Goal: Find specific page/section: Find specific page/section

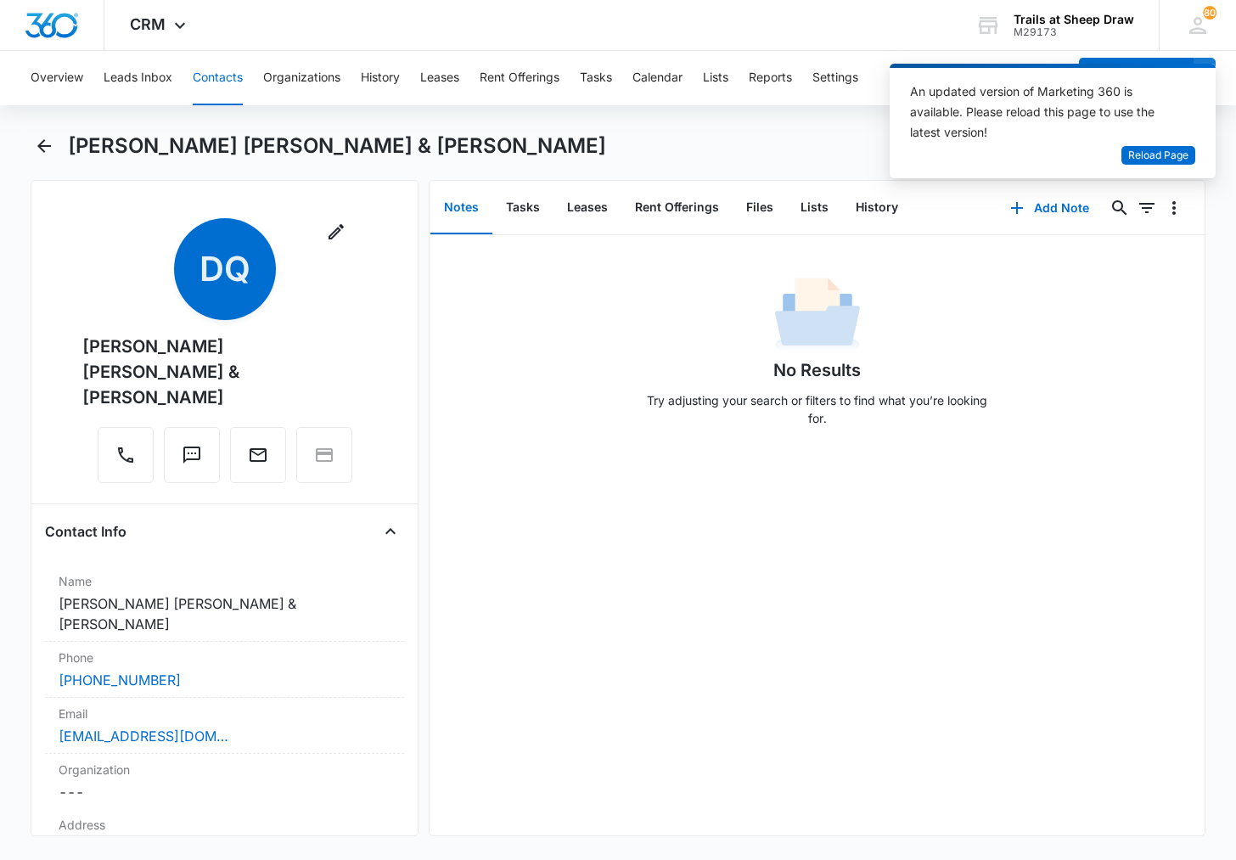
click at [237, 82] on button "Contacts" at bounding box center [218, 78] width 50 height 54
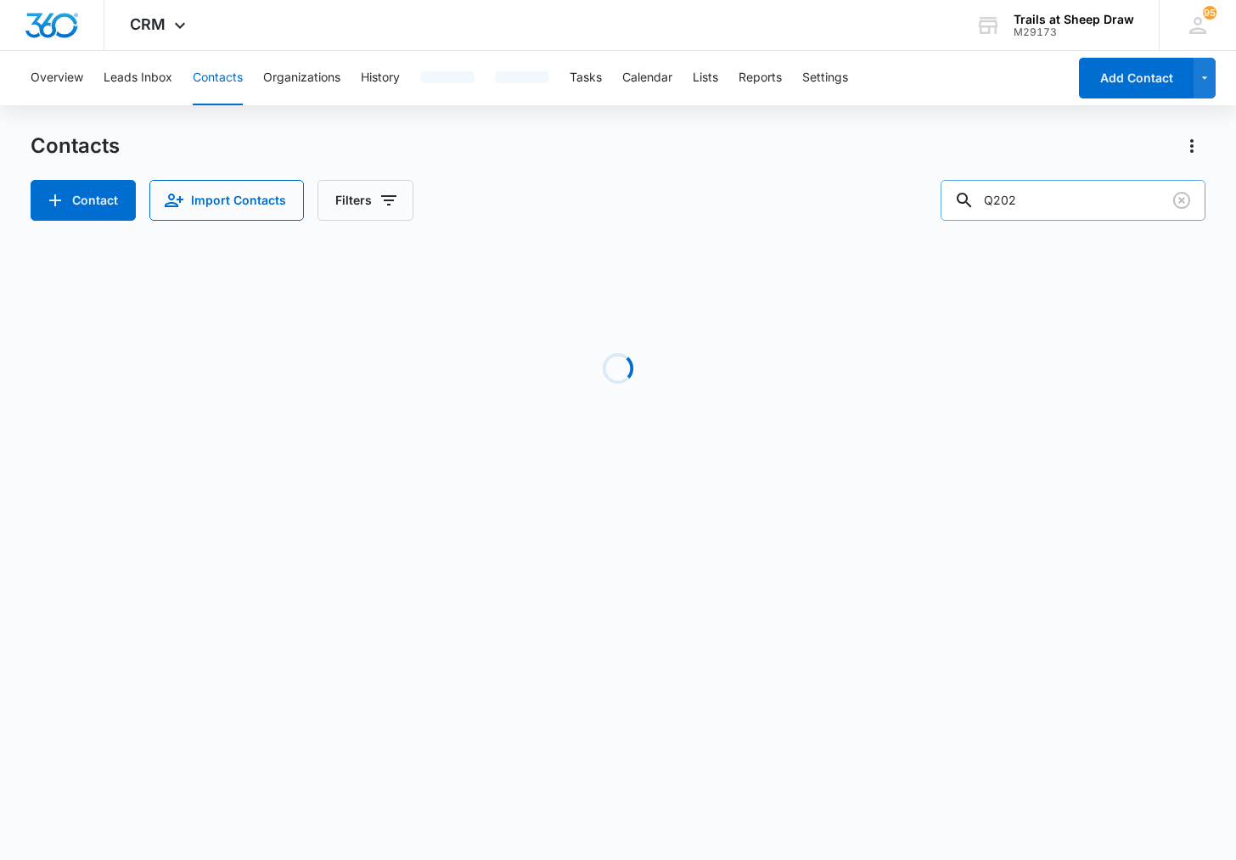
click at [1066, 204] on input "Q202" at bounding box center [1072, 200] width 265 height 41
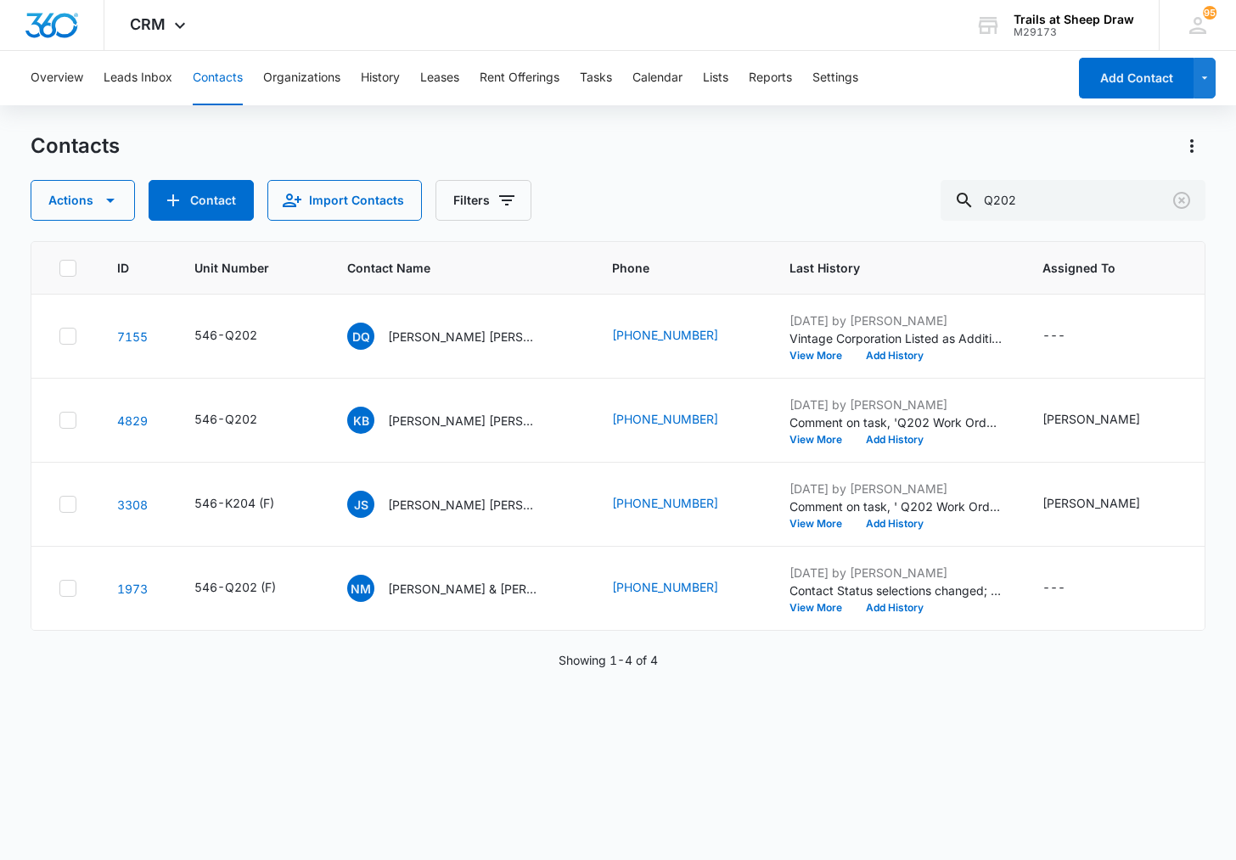
click at [216, 78] on button "Contacts" at bounding box center [218, 78] width 50 height 54
click at [1025, 202] on input "Q202" at bounding box center [1072, 200] width 265 height 41
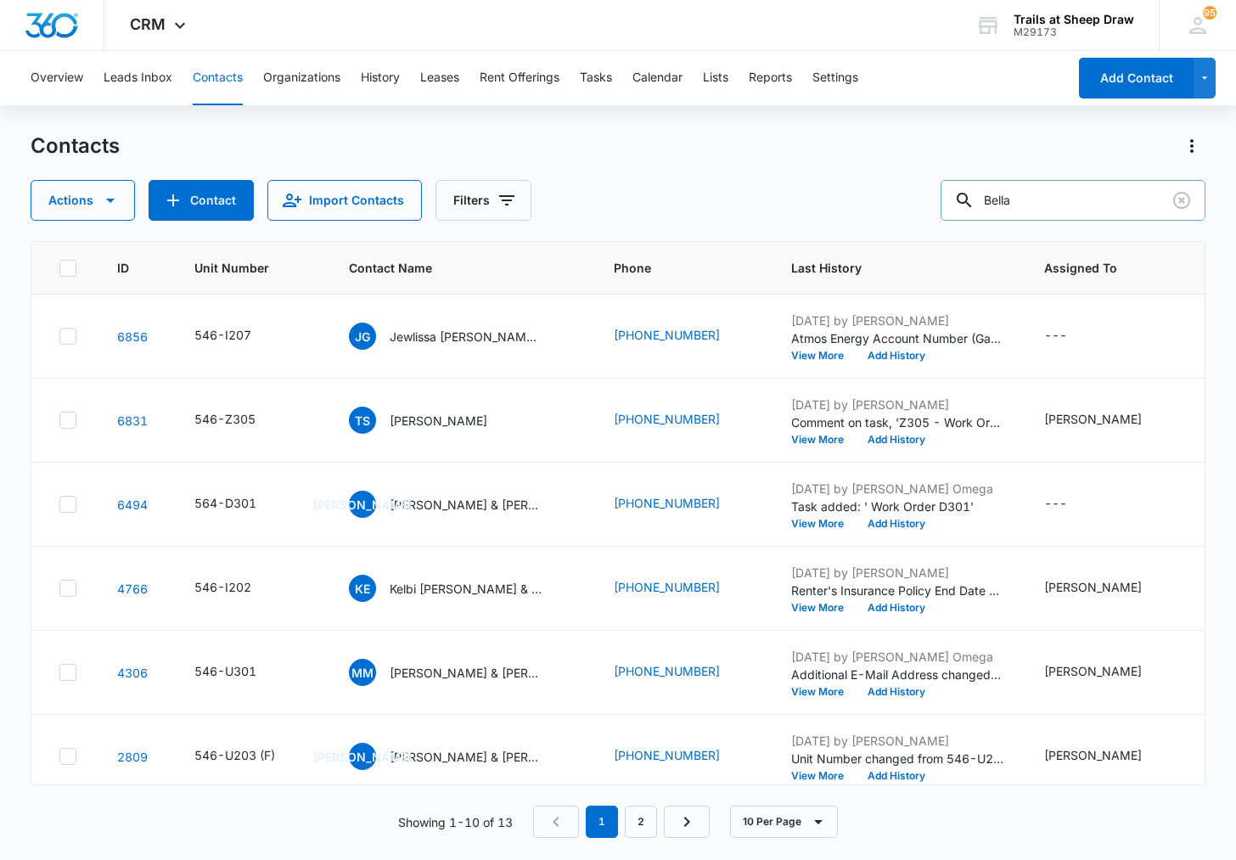
click at [1010, 202] on input "Bella" at bounding box center [1072, 200] width 265 height 41
click at [1011, 201] on input "Bella" at bounding box center [1072, 200] width 265 height 41
type input "[PERSON_NAME]"
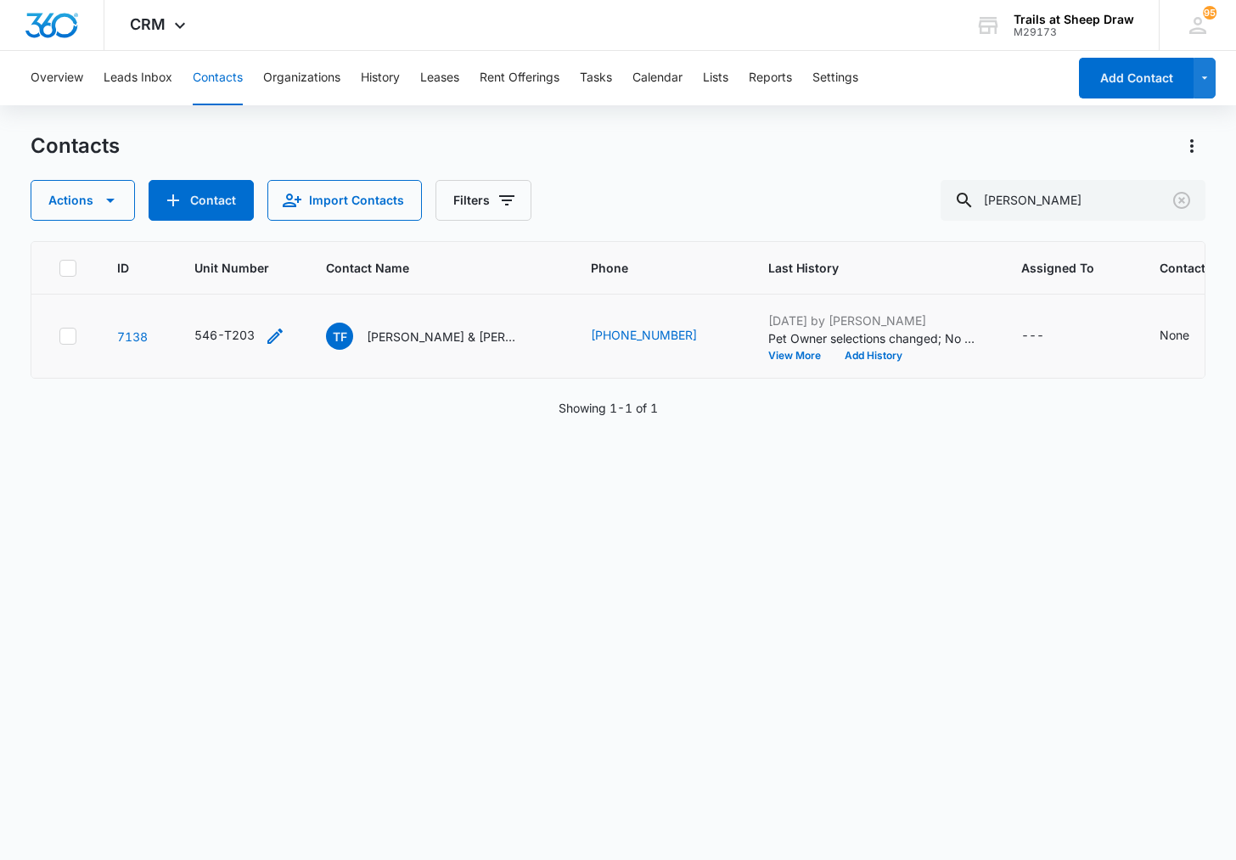
click at [216, 336] on div "546-T203" at bounding box center [224, 335] width 60 height 18
